Goal: Obtain resource: Obtain resource

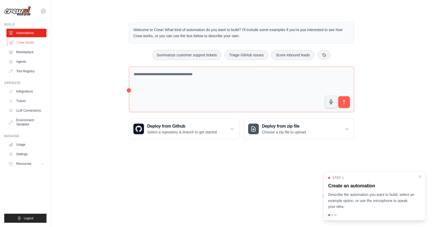
click at [27, 47] on link "Crew Studio" at bounding box center [27, 42] width 40 height 9
click at [25, 51] on link "Marketplace" at bounding box center [27, 52] width 40 height 9
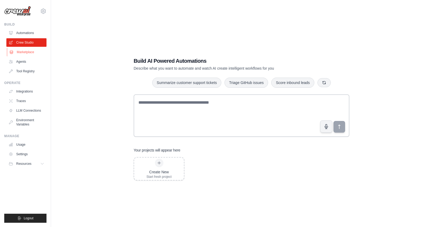
click at [22, 54] on link "Marketplace" at bounding box center [27, 52] width 40 height 9
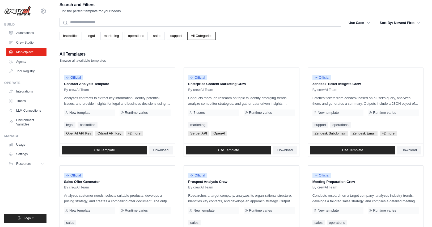
scroll to position [3, 0]
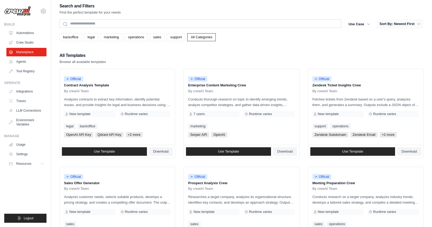
click at [414, 21] on button "Sort By: Newest First" at bounding box center [400, 24] width 47 height 10
click at [408, 25] on button "Sort By: Newest First" at bounding box center [400, 24] width 47 height 10
click at [349, 52] on div "All Templates Browse all available templates" at bounding box center [242, 58] width 364 height 13
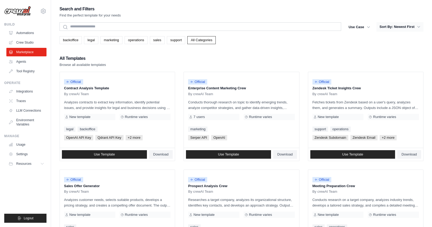
click at [414, 25] on button "Sort By: Newest First" at bounding box center [400, 27] width 47 height 10
click at [423, 26] on button "Sort By: Newest First" at bounding box center [400, 27] width 47 height 10
click at [359, 27] on button "Use Case" at bounding box center [360, 27] width 28 height 10
click at [386, 15] on div "Search and Filters Find the perfect template for your needs" at bounding box center [242, 11] width 364 height 13
click at [411, 28] on button "Sort By: Newest First" at bounding box center [400, 27] width 47 height 10
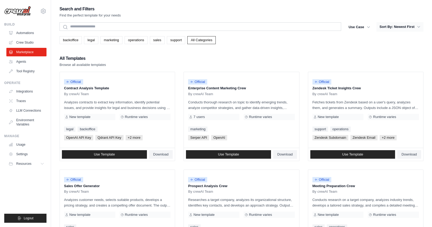
click at [417, 25] on icon "button" at bounding box center [418, 26] width 5 height 5
click at [418, 25] on icon "button" at bounding box center [418, 26] width 5 height 5
click at [185, 57] on div "All Templates Browse all available templates" at bounding box center [242, 61] width 364 height 13
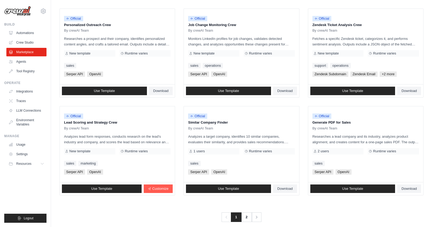
scroll to position [266, 0]
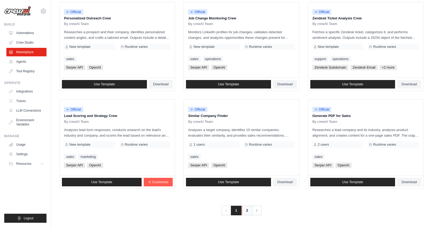
click at [244, 210] on link "2" at bounding box center [247, 211] width 11 height 10
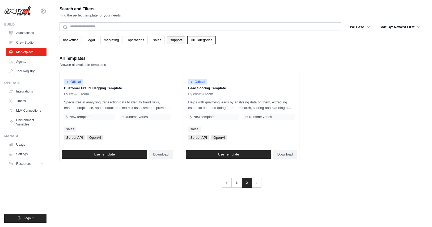
click at [181, 39] on link "support" at bounding box center [176, 40] width 18 height 8
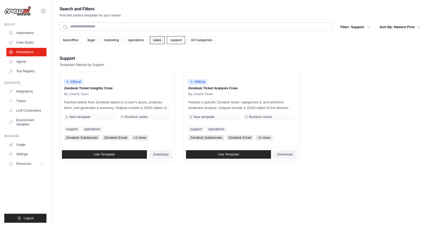
click at [165, 41] on link "sales" at bounding box center [157, 40] width 15 height 8
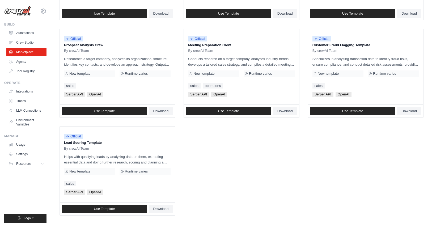
scroll to position [239, 0]
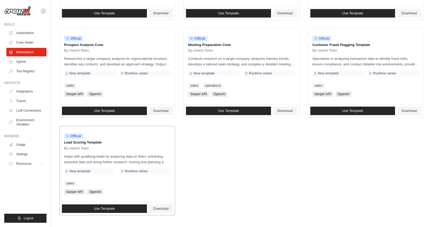
click at [92, 143] on p "Lead Scoring Template" at bounding box center [117, 142] width 107 height 5
click at [384, 62] on p "Specializes in analyzing transaction data to identify fraud risks, ensure compl…" at bounding box center [366, 61] width 107 height 11
click at [342, 111] on span "Use Template" at bounding box center [352, 111] width 21 height 4
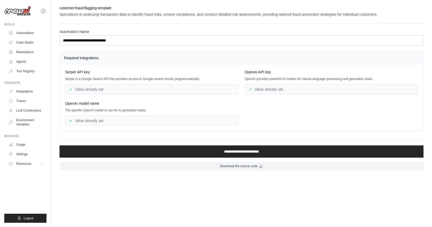
click at [94, 90] on div "Value already set" at bounding box center [151, 89] width 173 height 10
click at [104, 90] on div "Value already set" at bounding box center [151, 89] width 173 height 10
click at [22, 44] on link "Crew Studio" at bounding box center [27, 42] width 40 height 9
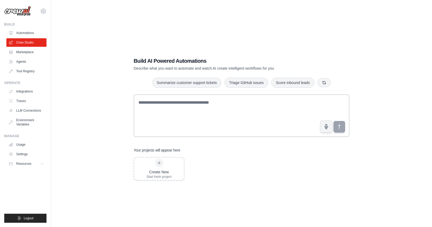
click at [22, 51] on link "Marketplace" at bounding box center [26, 52] width 40 height 9
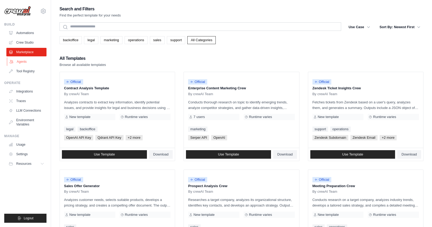
click at [25, 57] on link "Agents" at bounding box center [27, 61] width 40 height 9
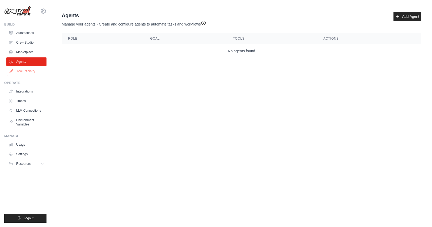
click at [26, 71] on link "Tool Registry" at bounding box center [27, 71] width 40 height 9
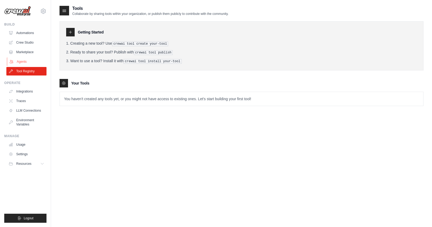
click at [24, 61] on link "Agents" at bounding box center [27, 61] width 40 height 9
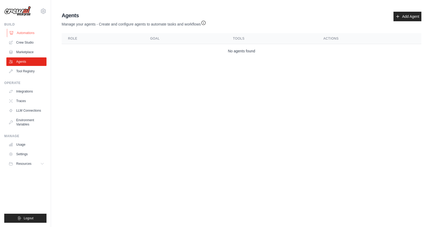
click at [30, 32] on link "Automations" at bounding box center [27, 33] width 40 height 9
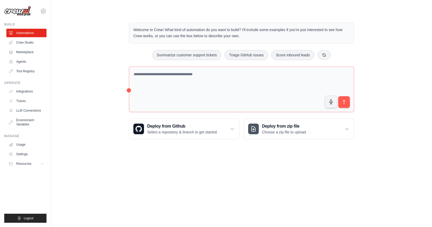
click at [83, 78] on div "Welcome to Crew! What kind of automation do you want to build? I'll include som…" at bounding box center [242, 81] width 364 height 134
